Goal: Information Seeking & Learning: Learn about a topic

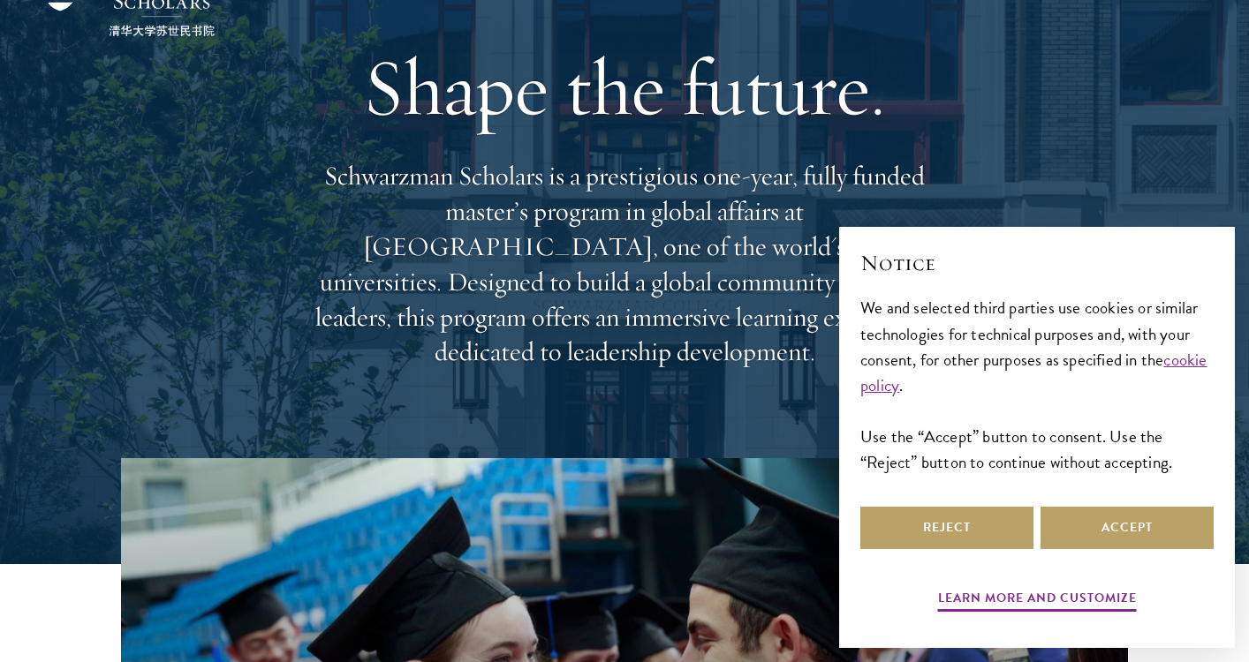
scroll to position [258, 0]
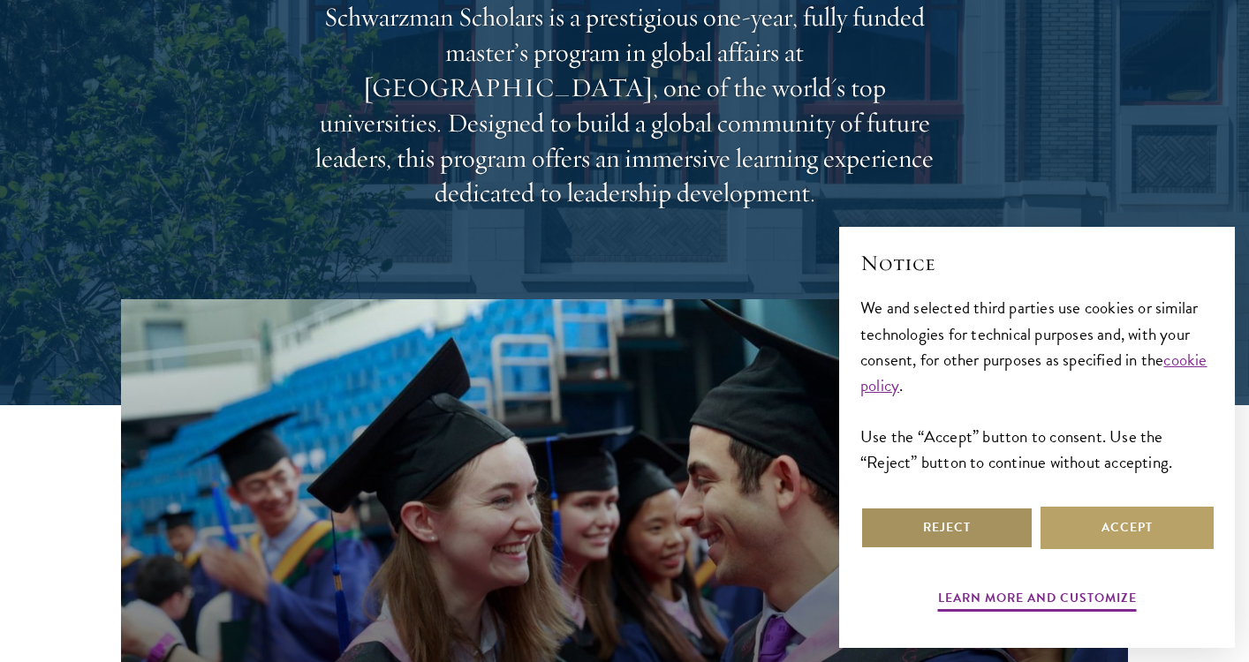
click at [997, 538] on button "Reject" at bounding box center [946, 528] width 173 height 42
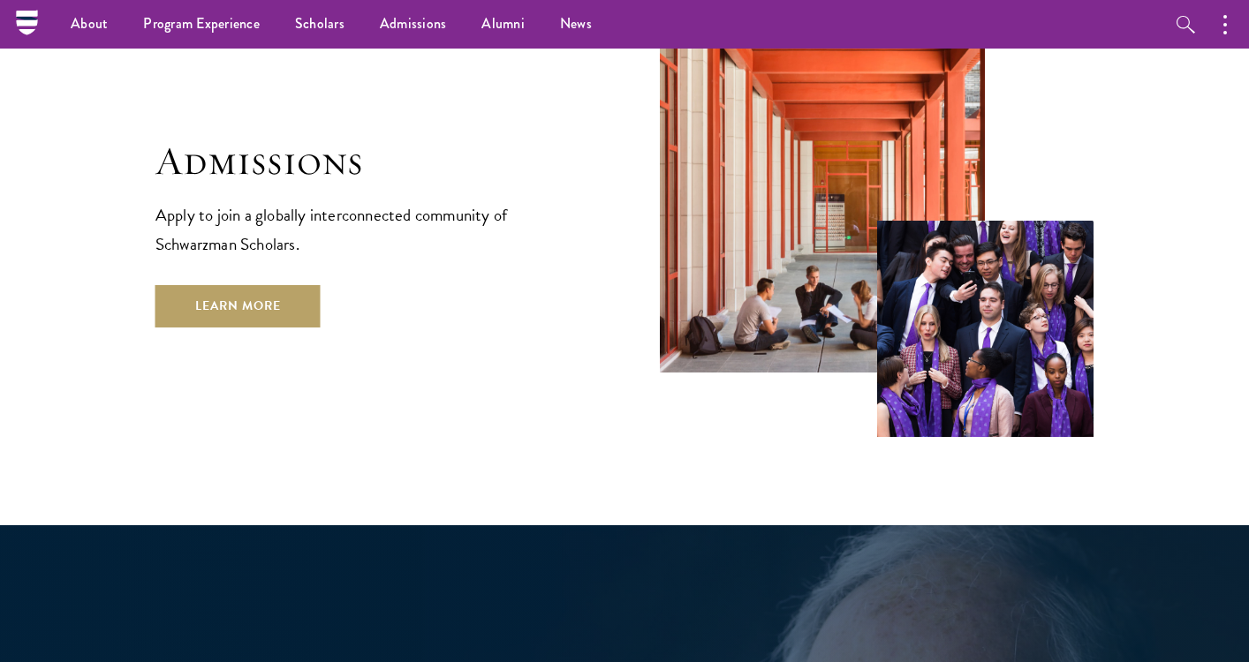
scroll to position [2922, 0]
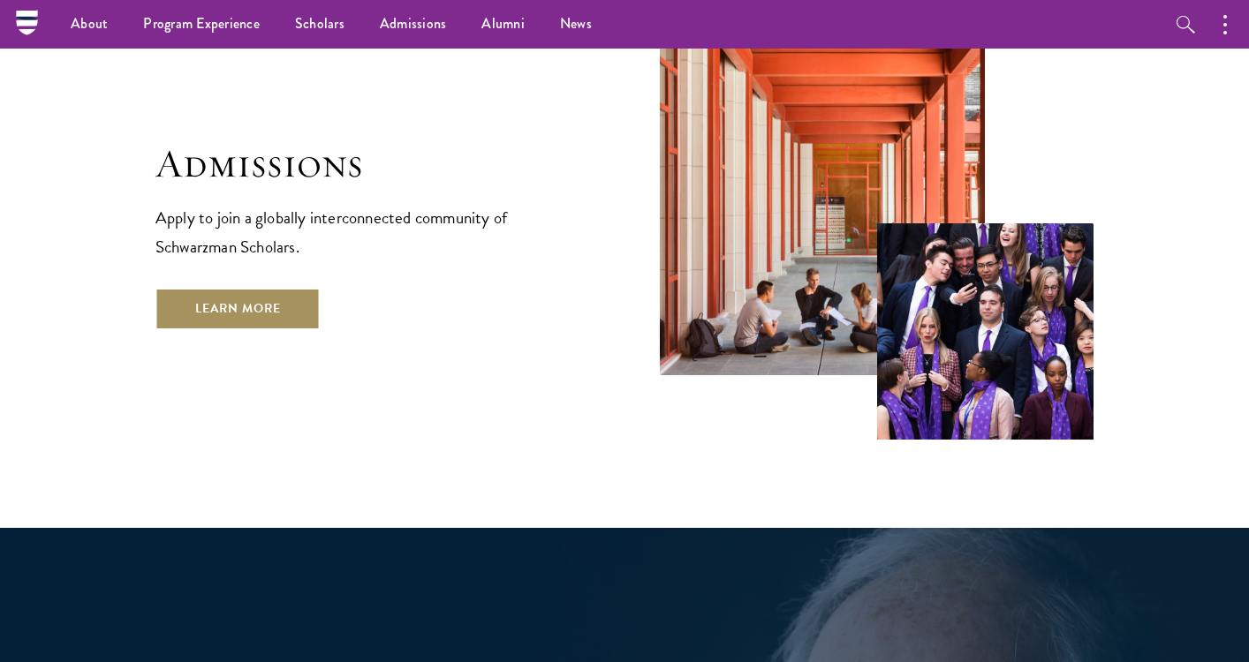
click at [300, 288] on link "Learn More" at bounding box center [237, 309] width 165 height 42
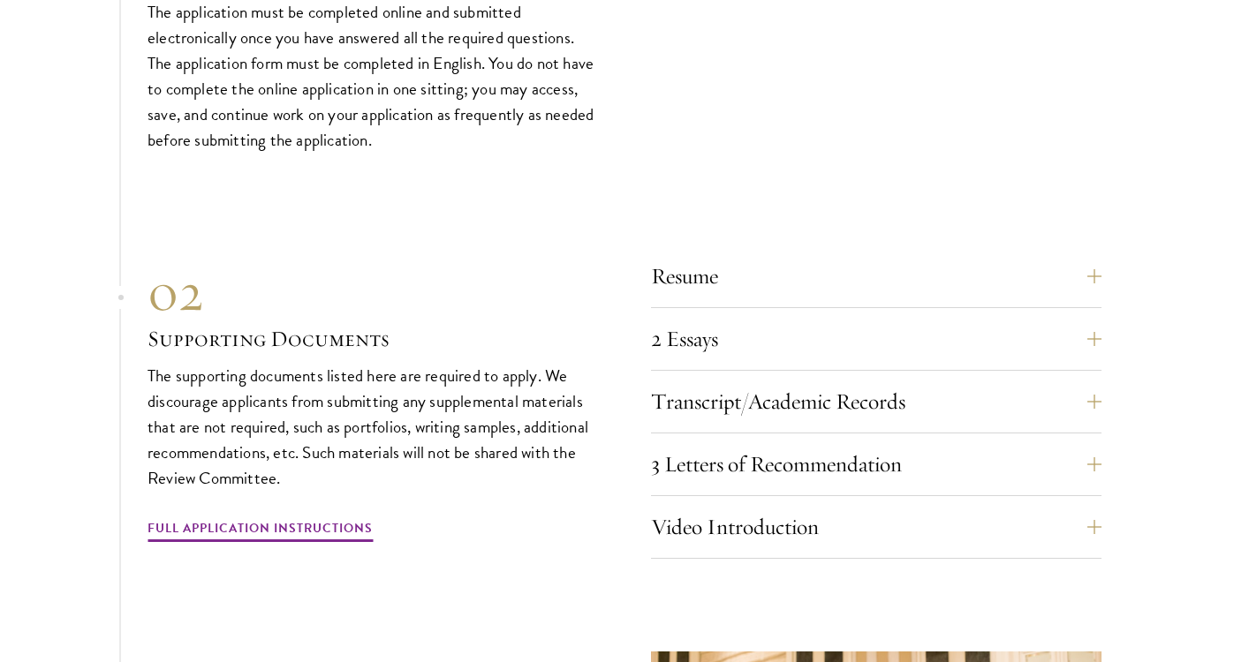
scroll to position [5394, 0]
click at [694, 254] on button "Resume" at bounding box center [889, 275] width 450 height 42
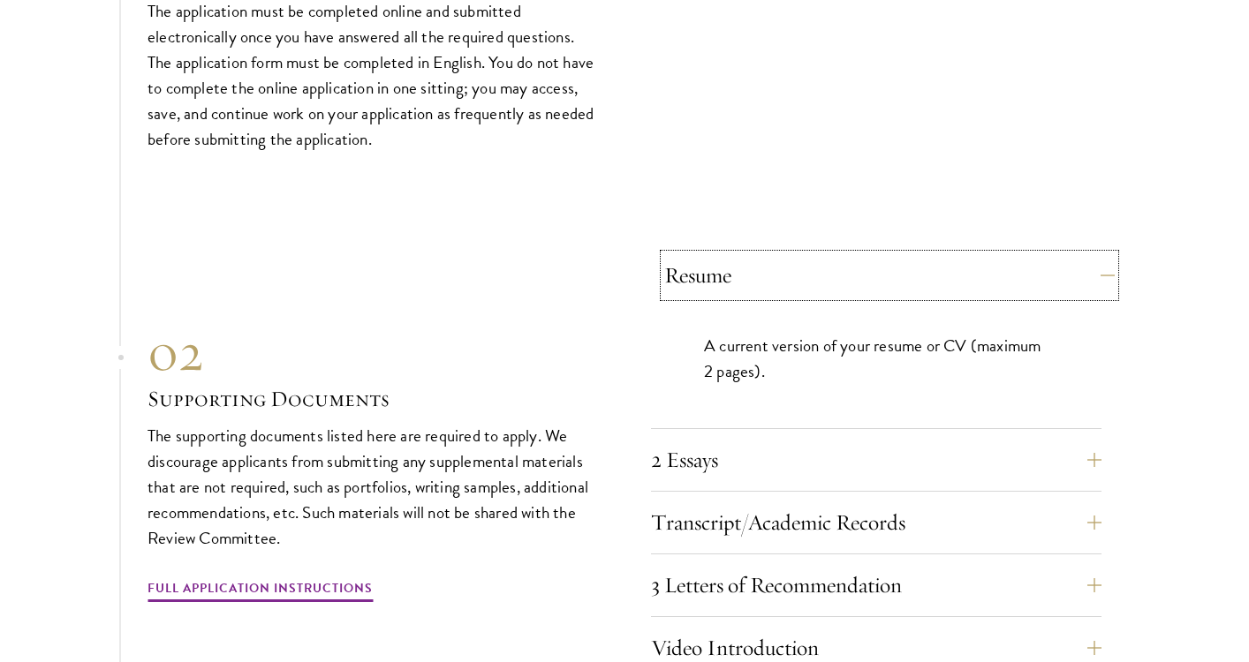
click at [698, 254] on button "Resume" at bounding box center [889, 275] width 450 height 42
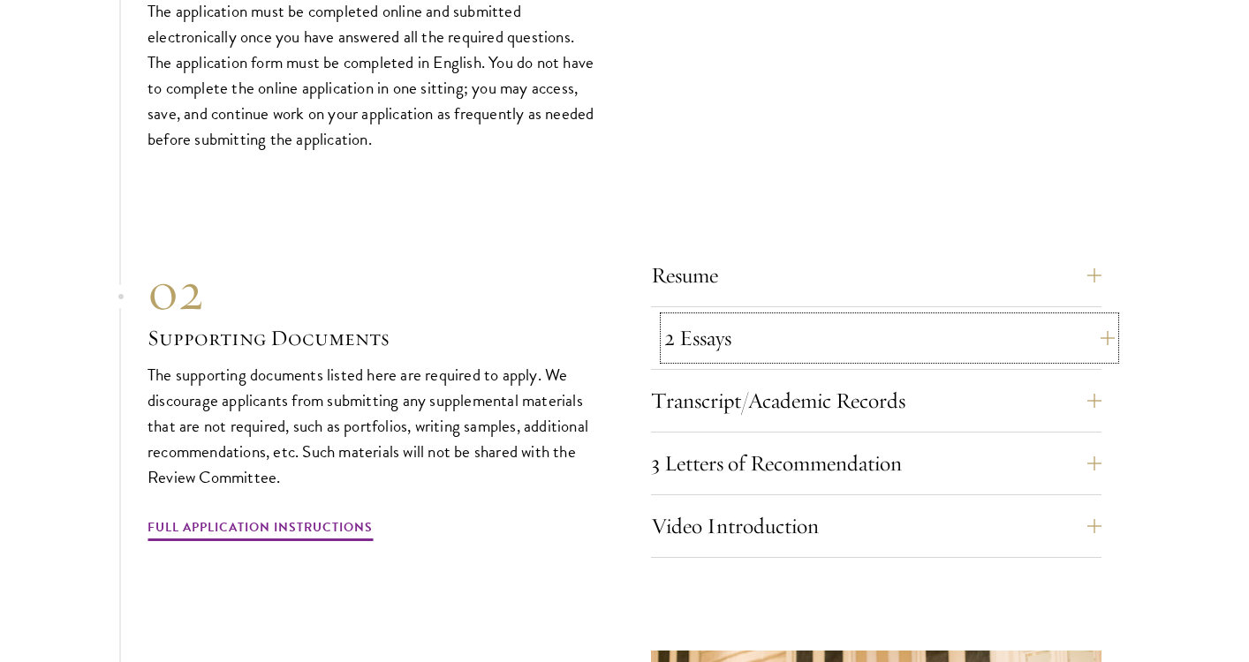
click at [698, 317] on button "2 Essays" at bounding box center [889, 338] width 450 height 42
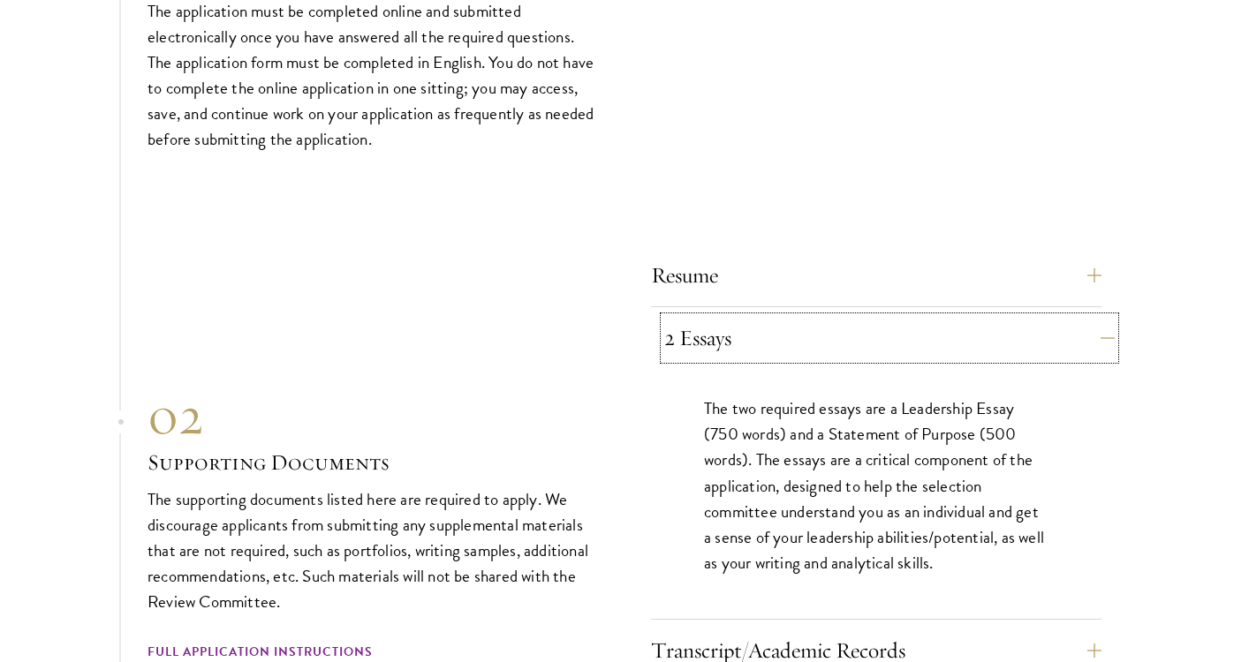
click at [706, 317] on button "2 Essays" at bounding box center [889, 338] width 450 height 42
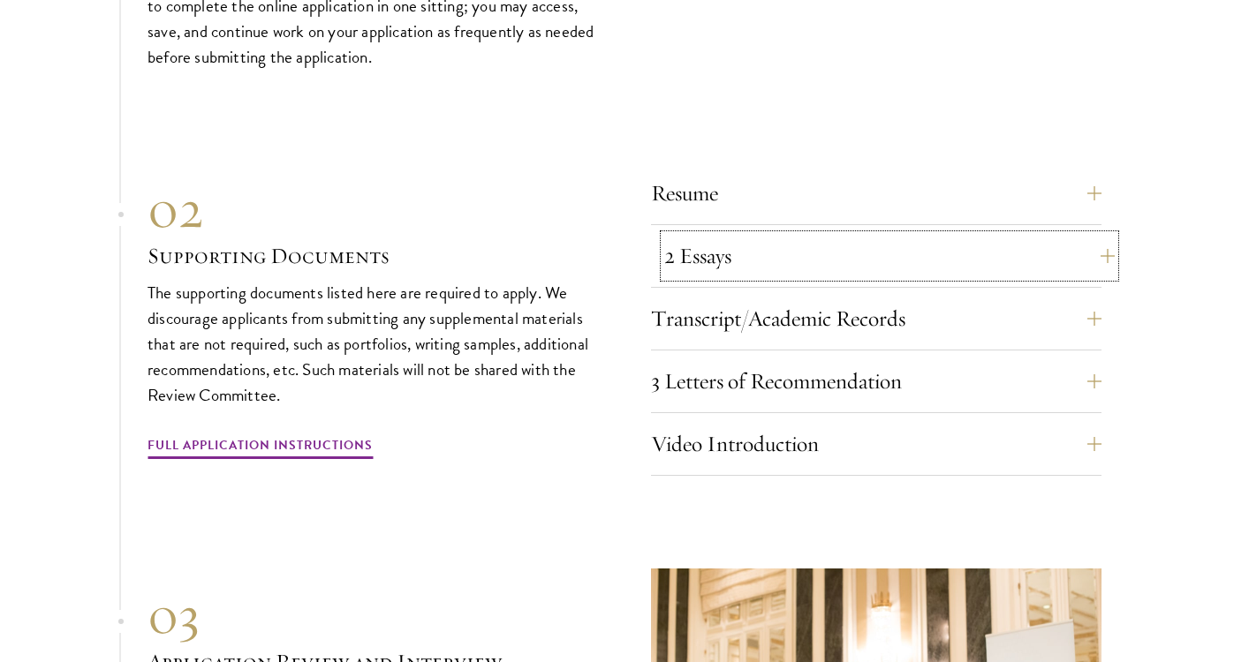
scroll to position [5484, 0]
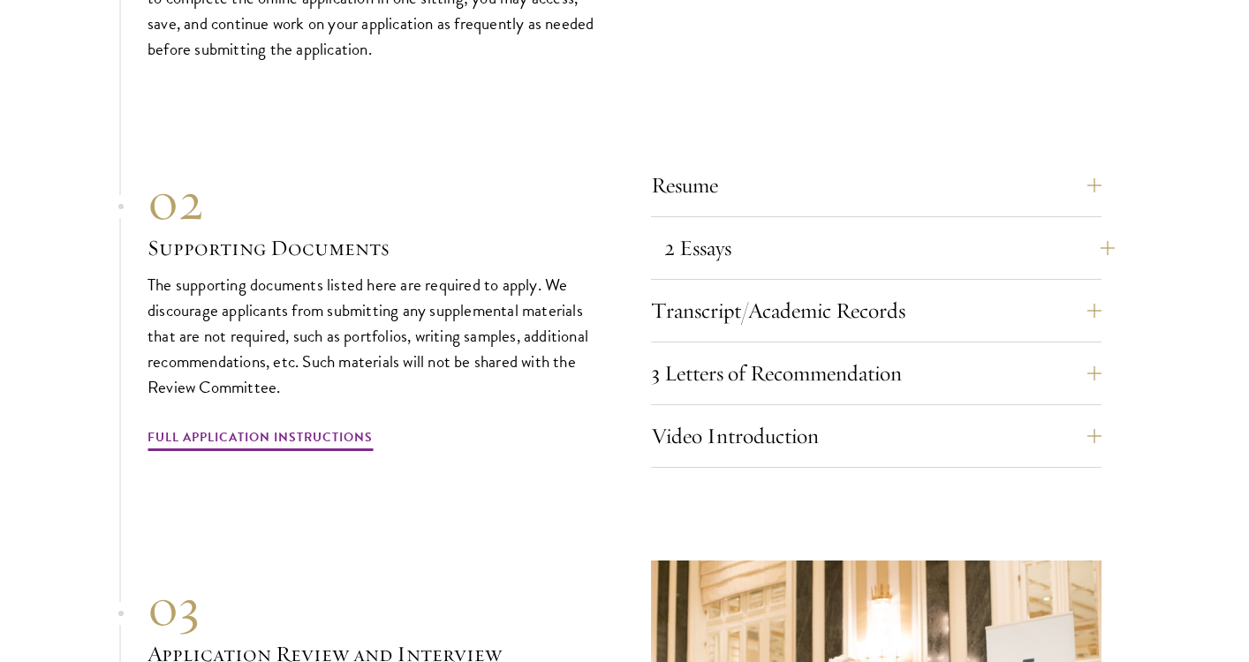
click at [706, 299] on div "Transcript/Academic Records You are required to scan and upload official transc…" at bounding box center [876, 316] width 450 height 53
click at [707, 290] on button "Transcript/Academic Records" at bounding box center [889, 311] width 450 height 42
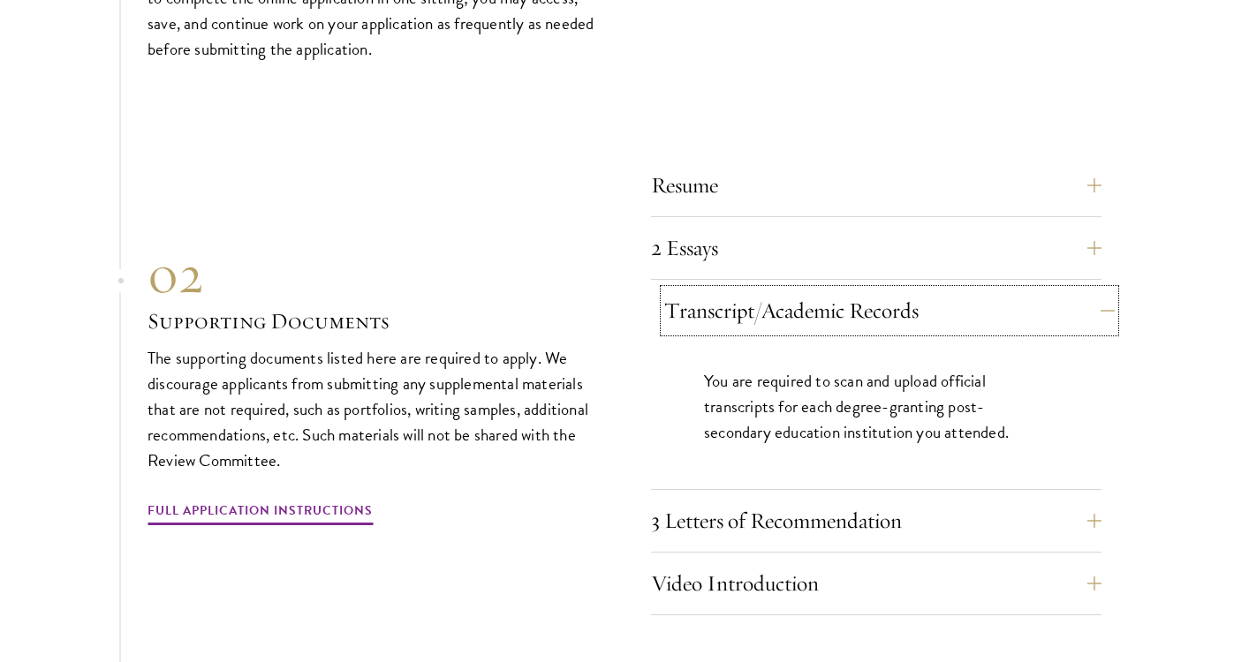
click at [723, 290] on button "Transcript/Academic Records" at bounding box center [889, 311] width 450 height 42
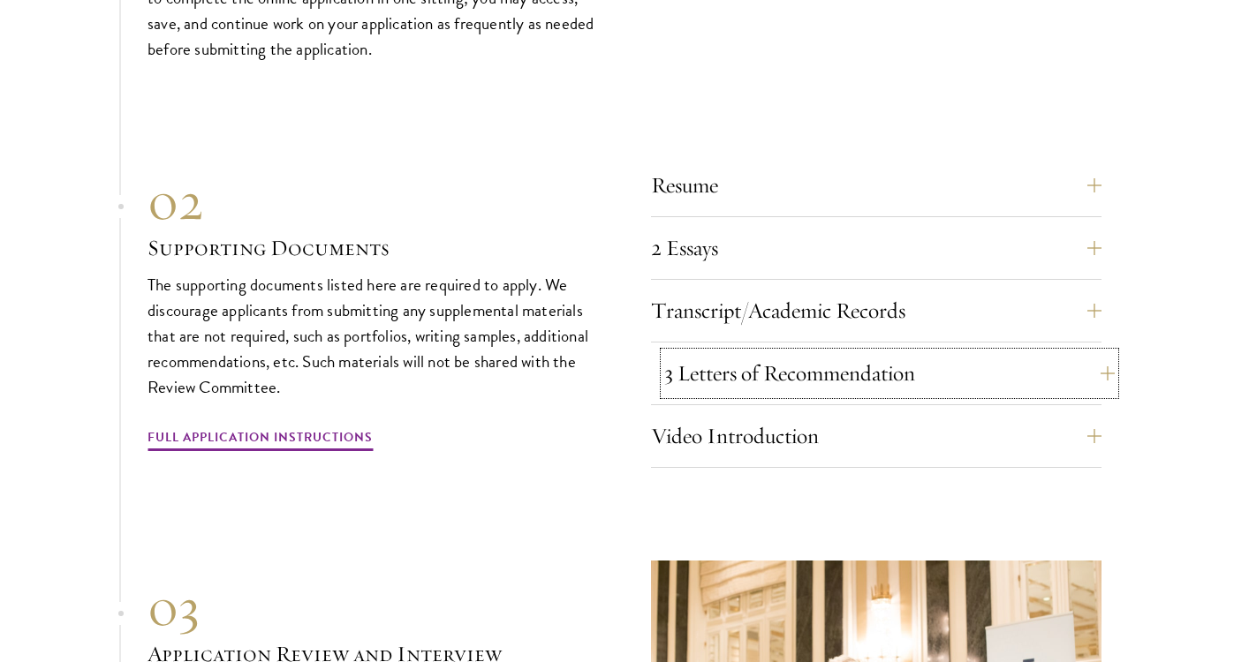
click at [730, 352] on button "3 Letters of Recommendation" at bounding box center [889, 373] width 450 height 42
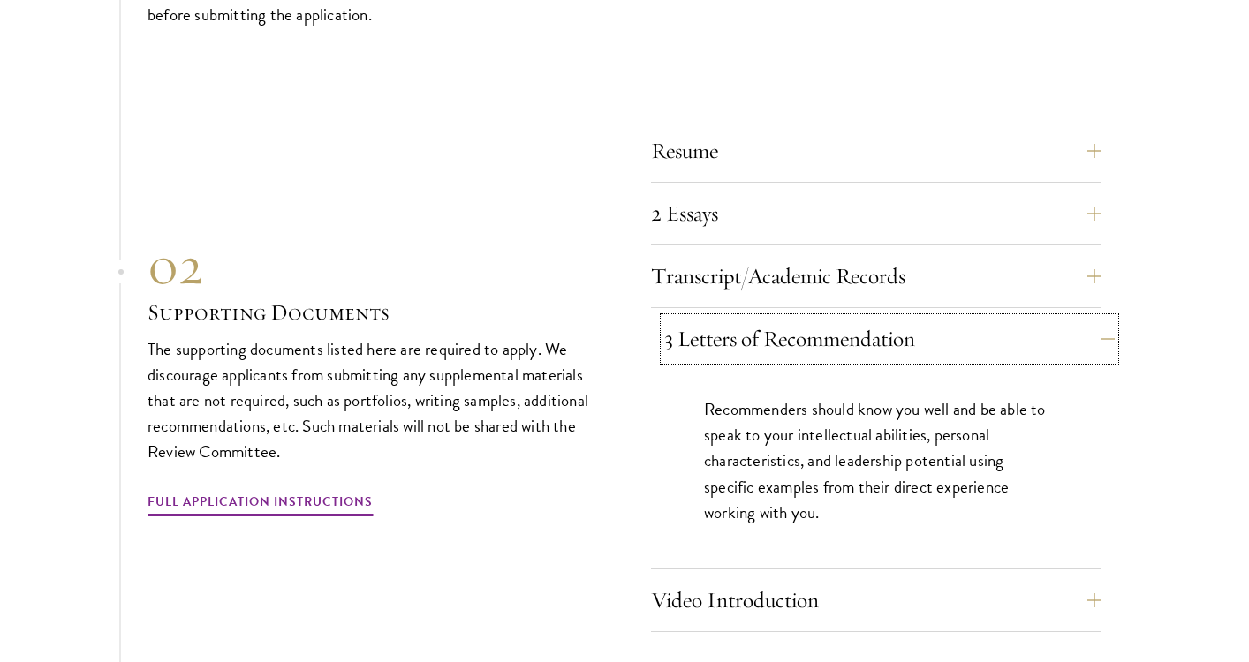
scroll to position [5530, 0]
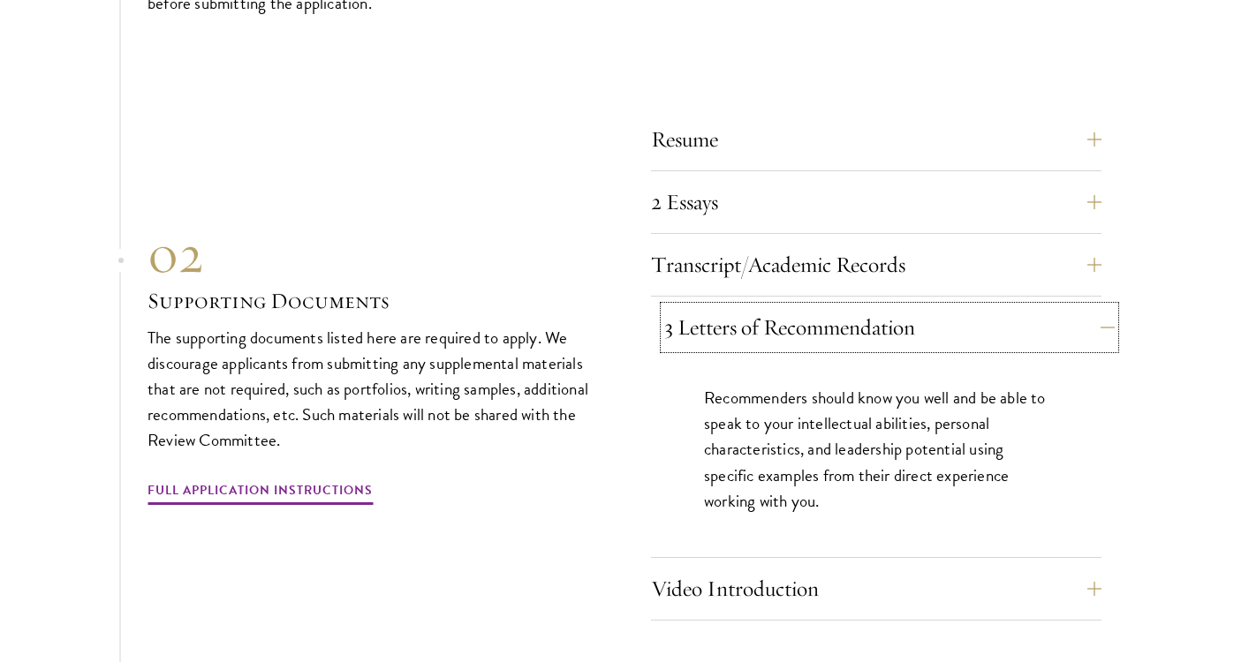
click at [740, 306] on button "3 Letters of Recommendation" at bounding box center [889, 327] width 450 height 42
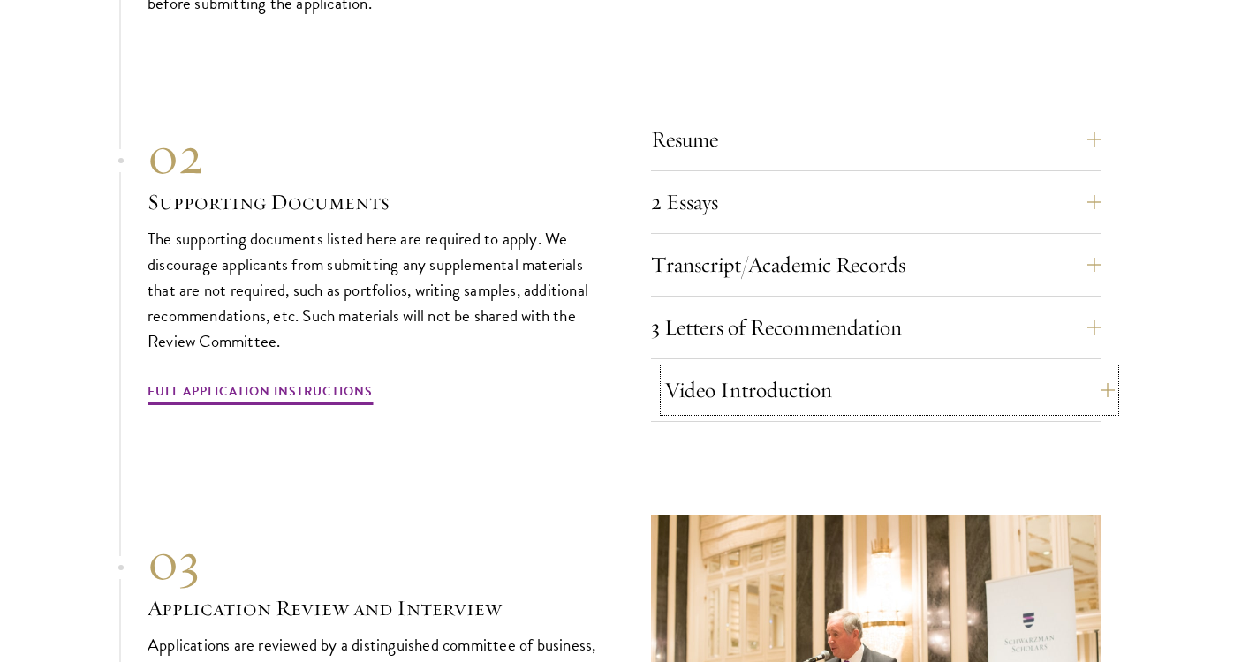
click at [736, 369] on button "Video Introduction" at bounding box center [889, 390] width 450 height 42
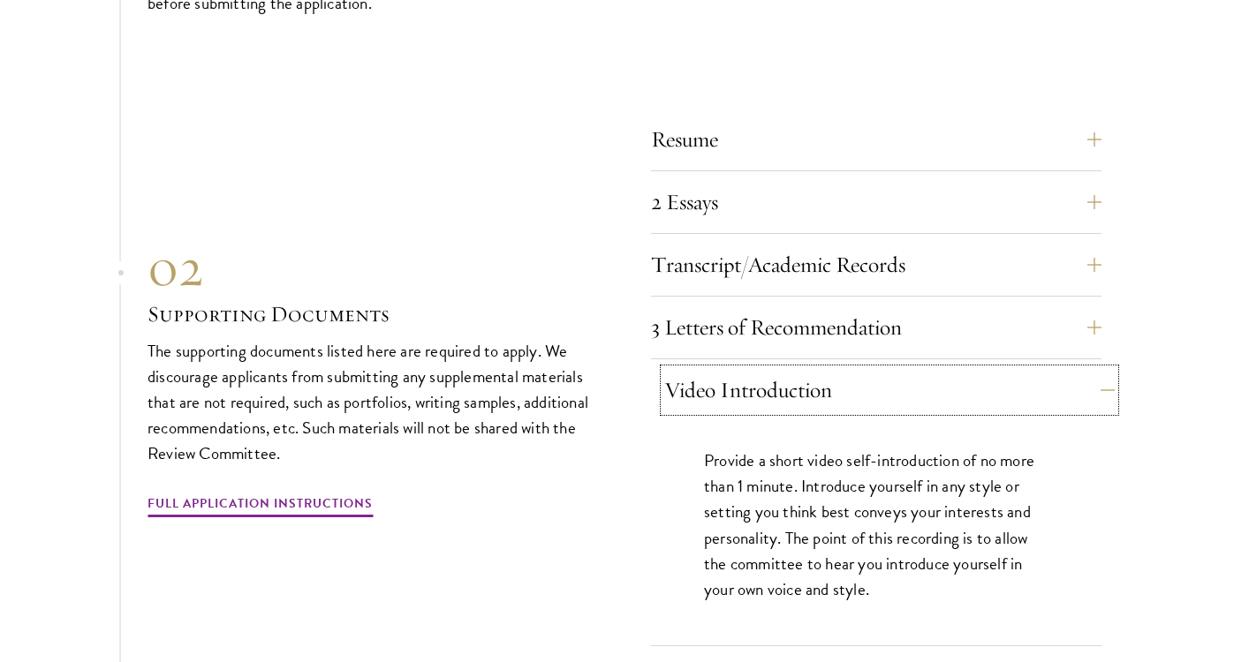
click at [737, 369] on button "Video Introduction" at bounding box center [889, 390] width 450 height 42
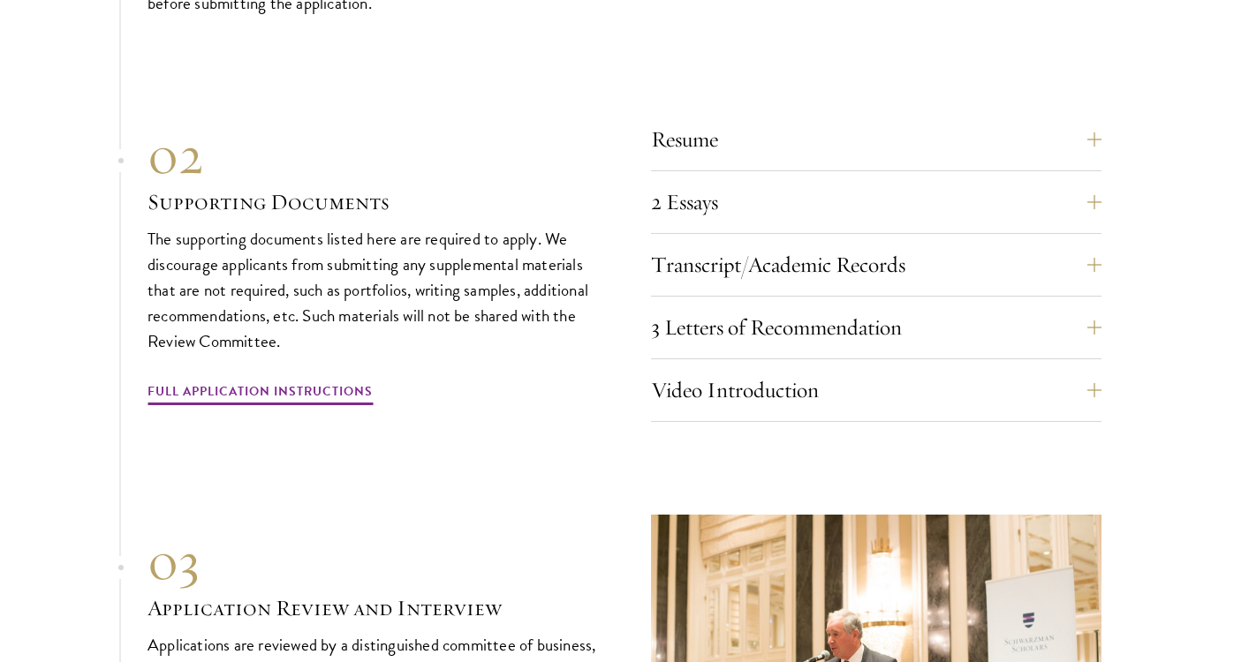
click at [624, 465] on div "01 Online Application 01 Online Application The application must be completed o…" at bounding box center [624, 306] width 954 height 1093
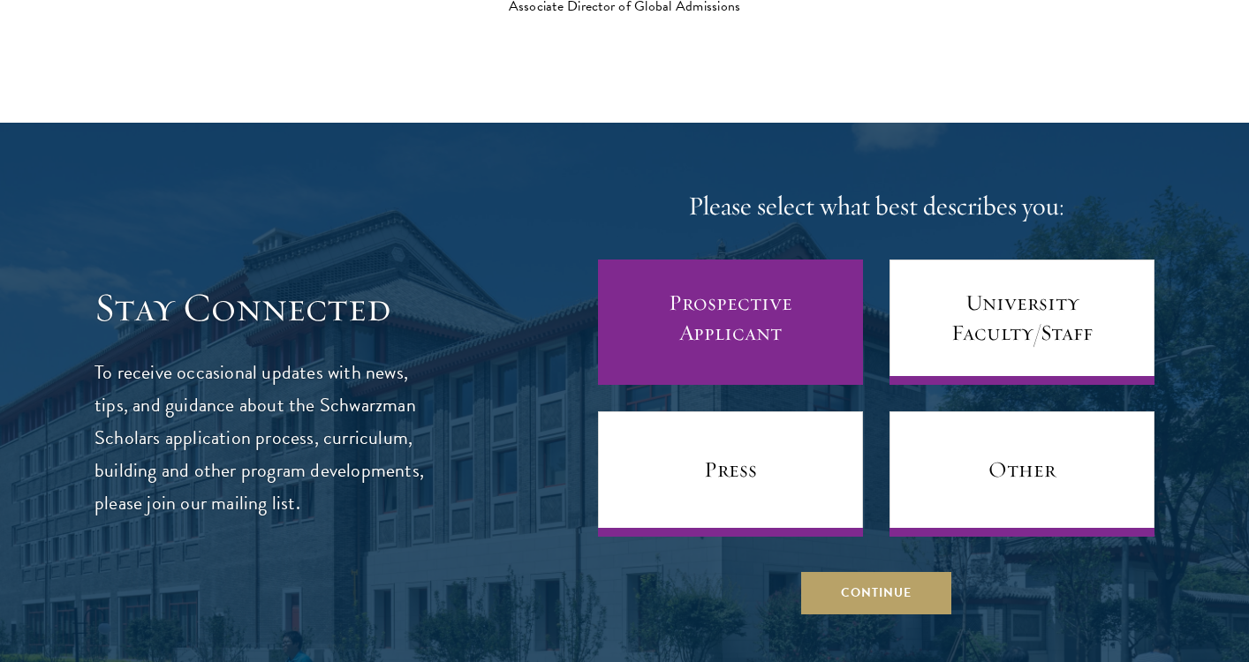
scroll to position [6832, 0]
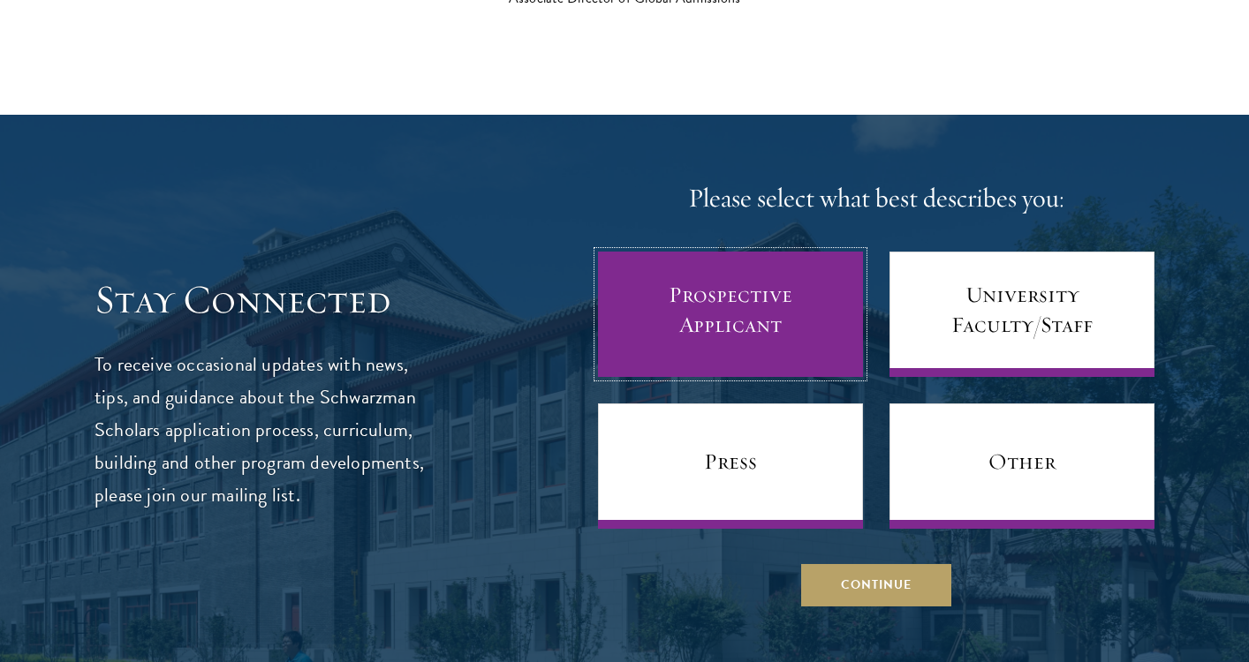
click at [694, 252] on link "Prospective Applicant" at bounding box center [730, 314] width 265 height 125
click at [688, 302] on link "Prospective Applicant" at bounding box center [730, 314] width 265 height 125
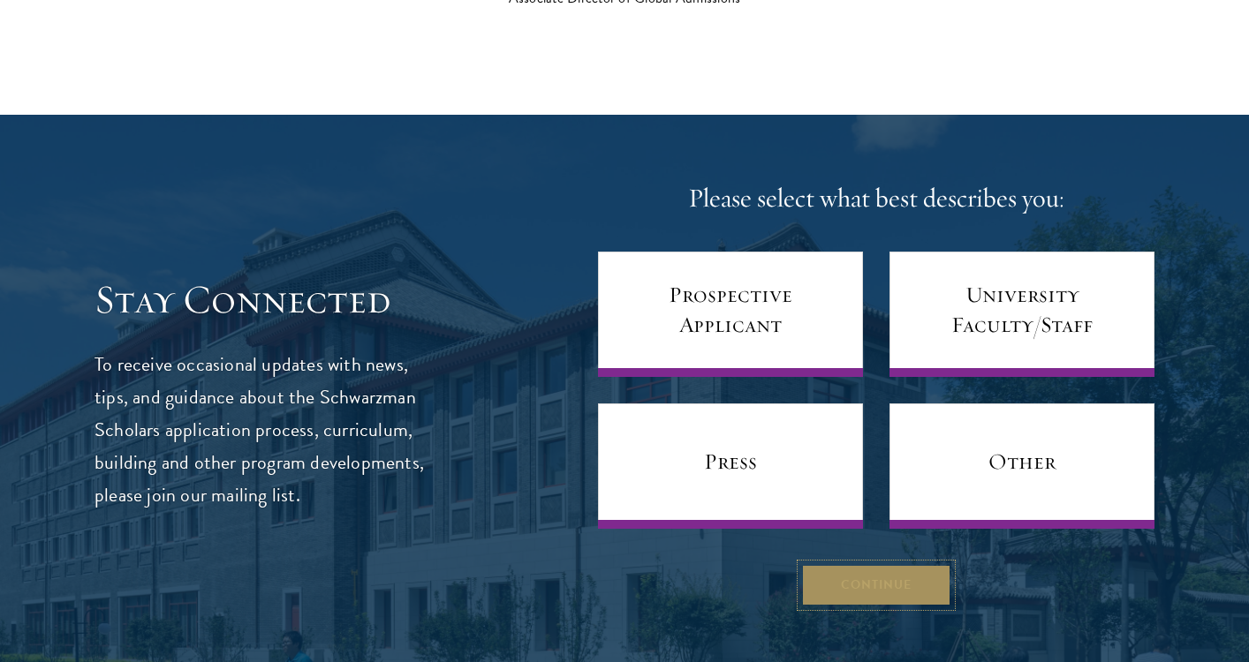
click at [848, 564] on button "Continue" at bounding box center [876, 585] width 150 height 42
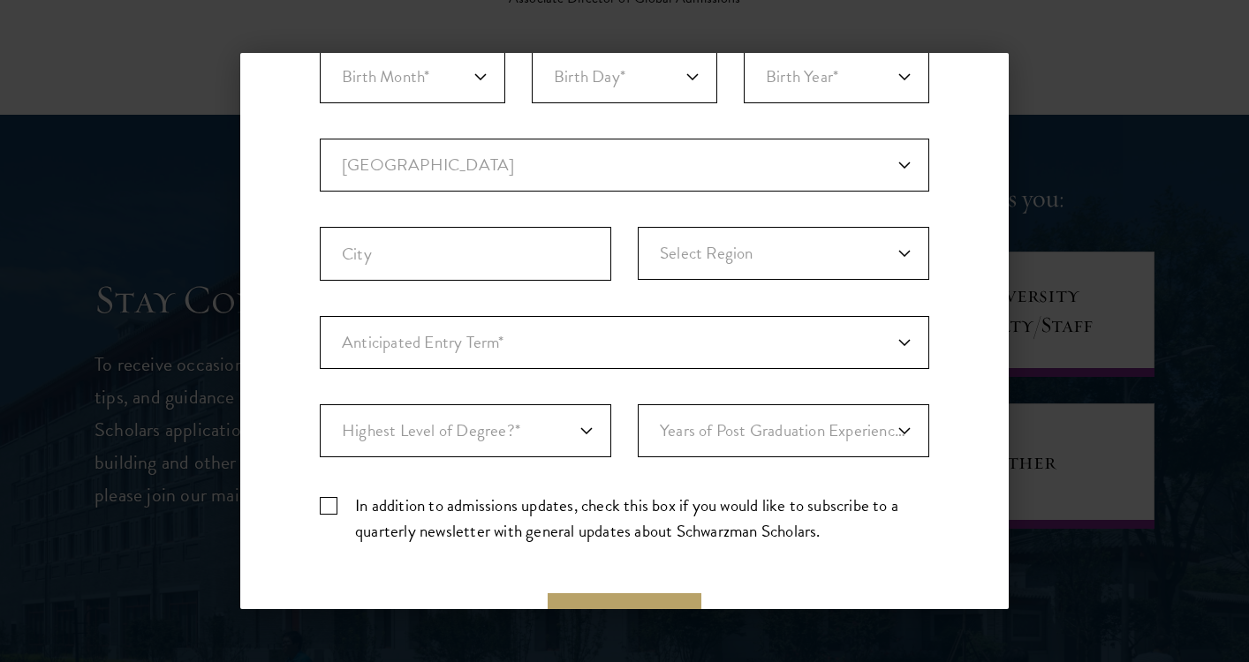
scroll to position [539, 0]
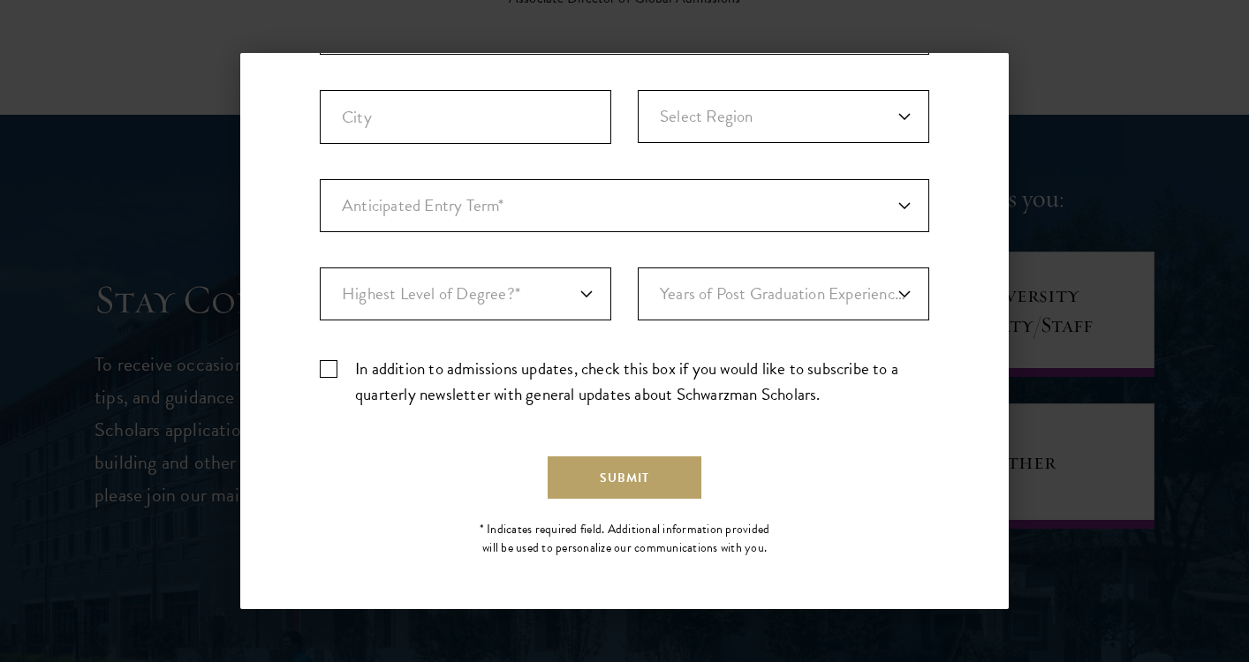
click at [1049, 103] on div "Back Stay Connected Please select what best describes you: Prospective Applican…" at bounding box center [624, 331] width 1249 height 556
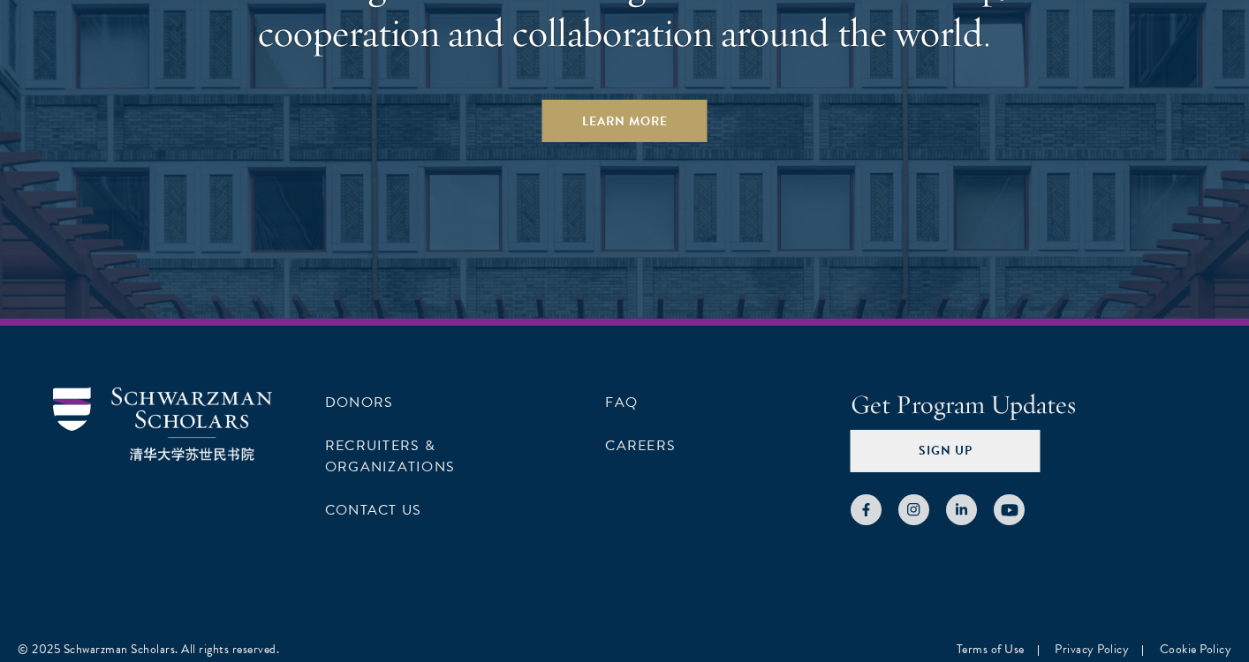
scroll to position [8706, 0]
